Goal: Task Accomplishment & Management: Manage account settings

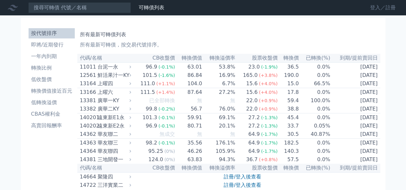
click at [385, 11] on link "登入／註冊" at bounding box center [383, 8] width 36 height 10
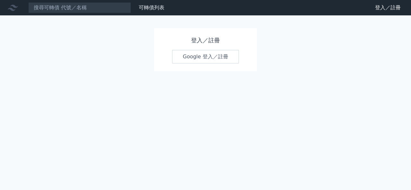
click at [203, 58] on link "Google 登入／註冊" at bounding box center [205, 56] width 67 height 13
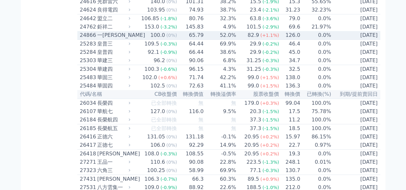
scroll to position [834, 0]
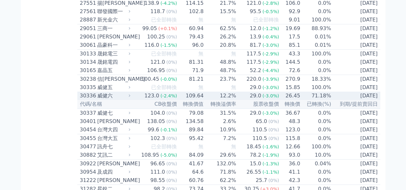
click at [108, 100] on div "威健六" at bounding box center [113, 96] width 32 height 8
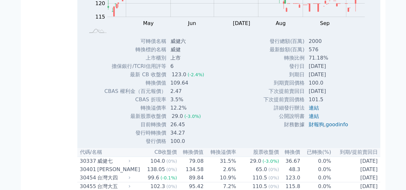
scroll to position [1123, 0]
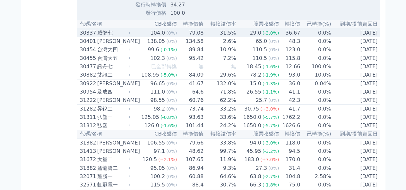
click at [113, 37] on div "威健七" at bounding box center [113, 33] width 32 height 8
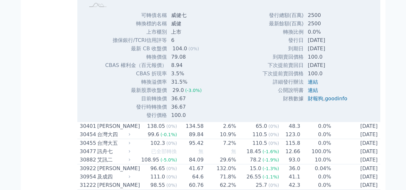
scroll to position [1284, 0]
